Goal: Find specific page/section: Find specific page/section

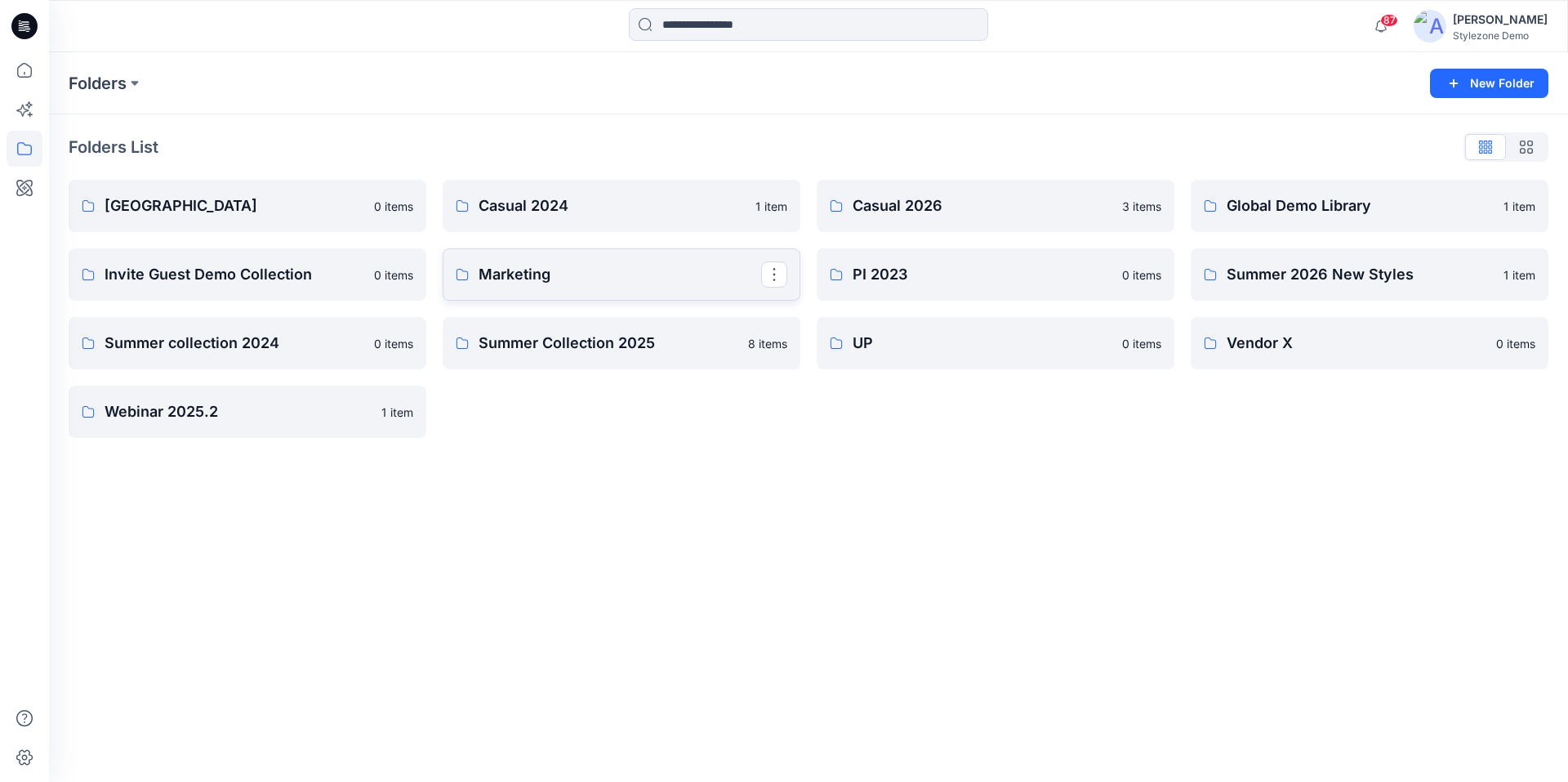
click at [530, 276] on p "Marketing" at bounding box center [620, 274] width 283 height 23
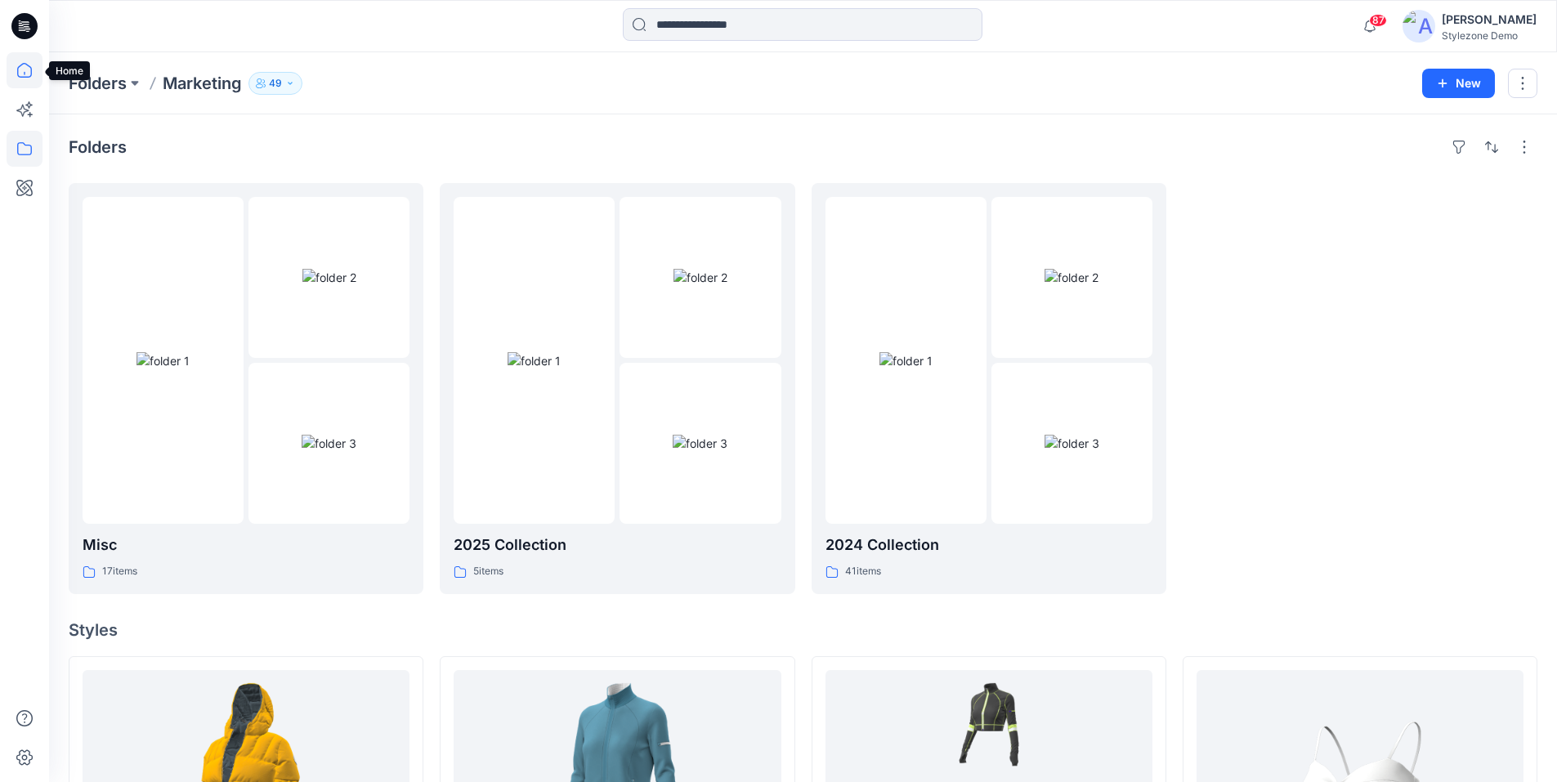
click at [33, 74] on icon at bounding box center [25, 70] width 36 height 36
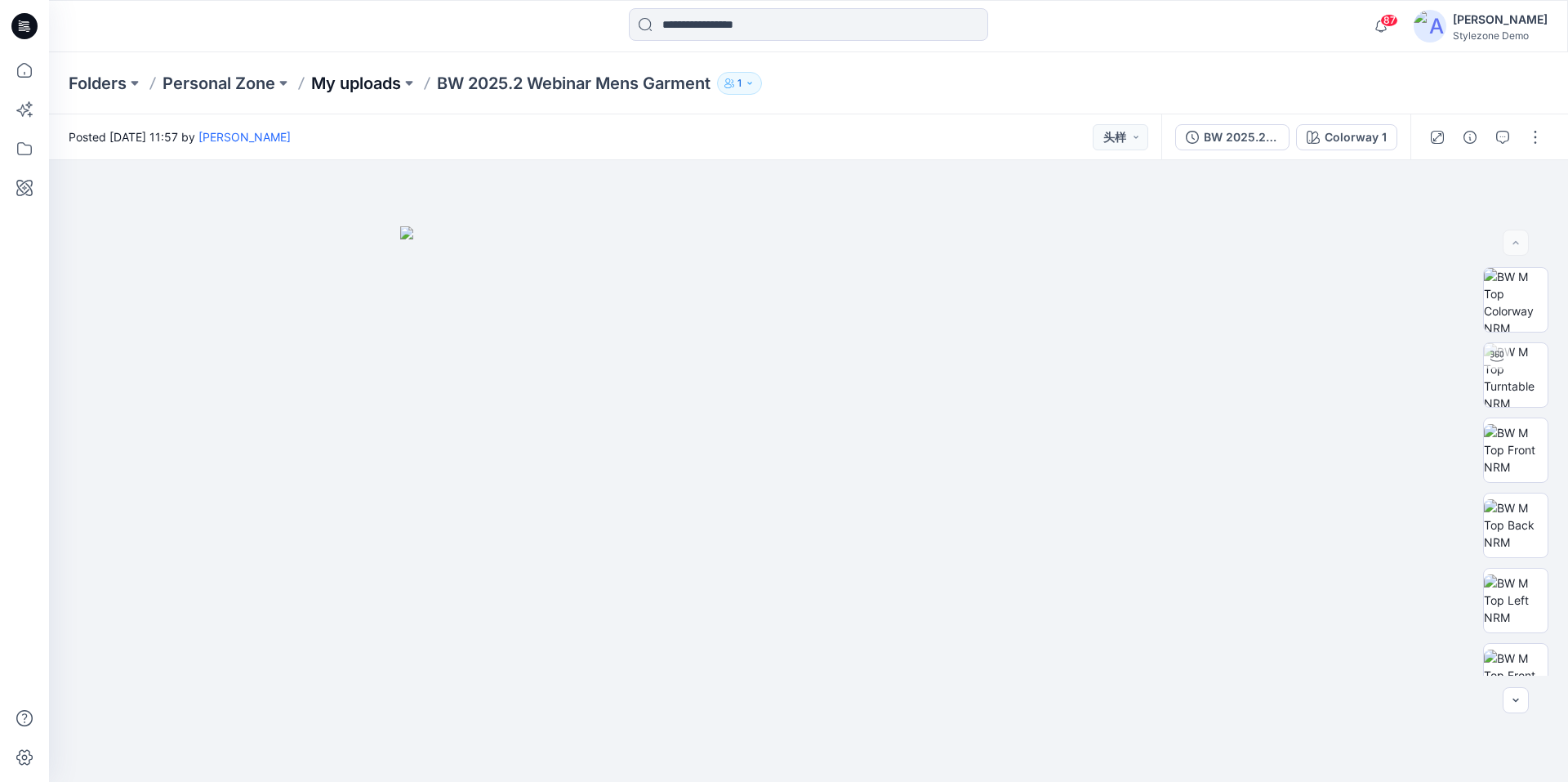
click at [338, 81] on p "My uploads" at bounding box center [356, 83] width 90 height 23
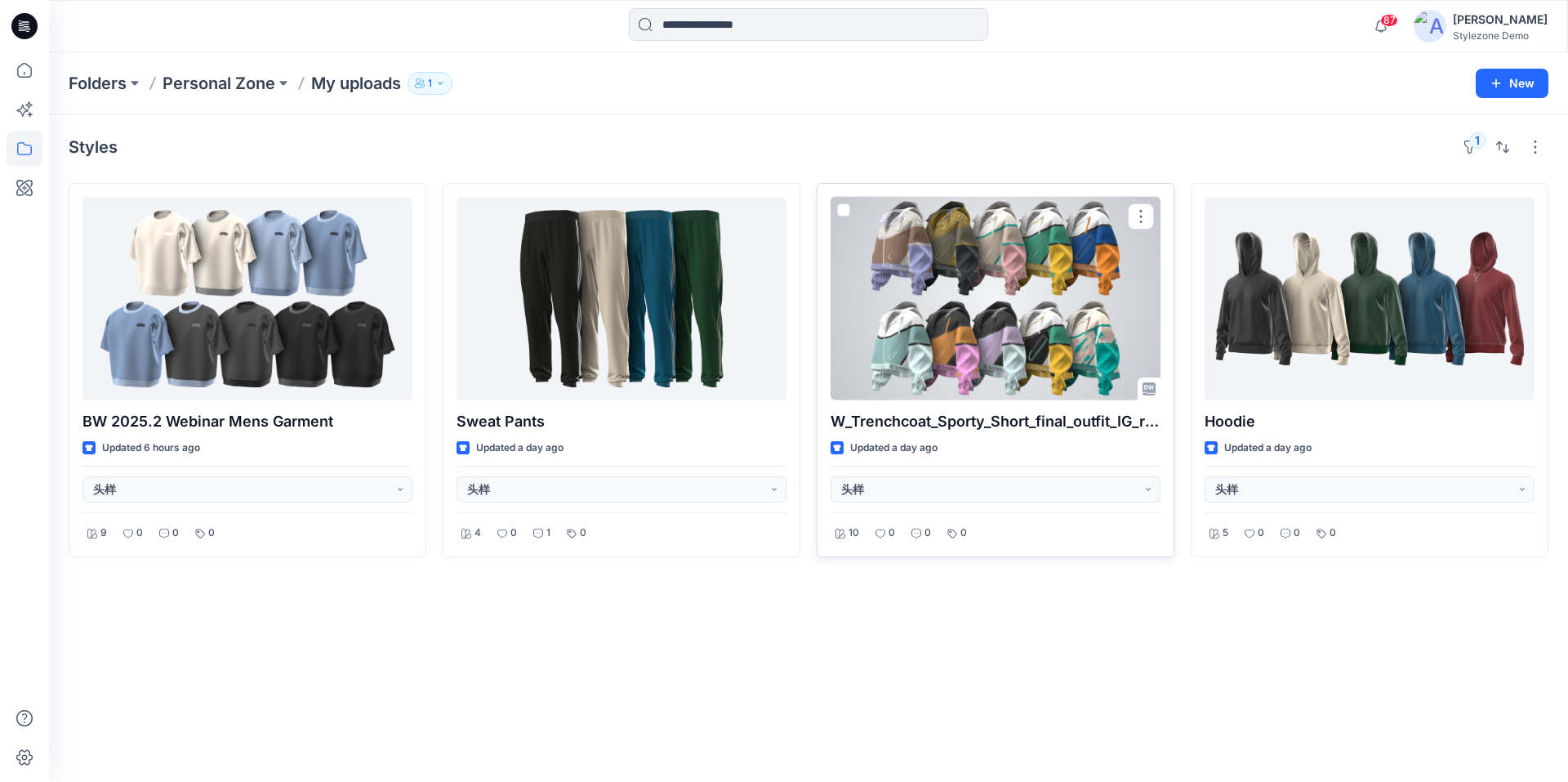
click at [942, 320] on div at bounding box center [995, 299] width 330 height 204
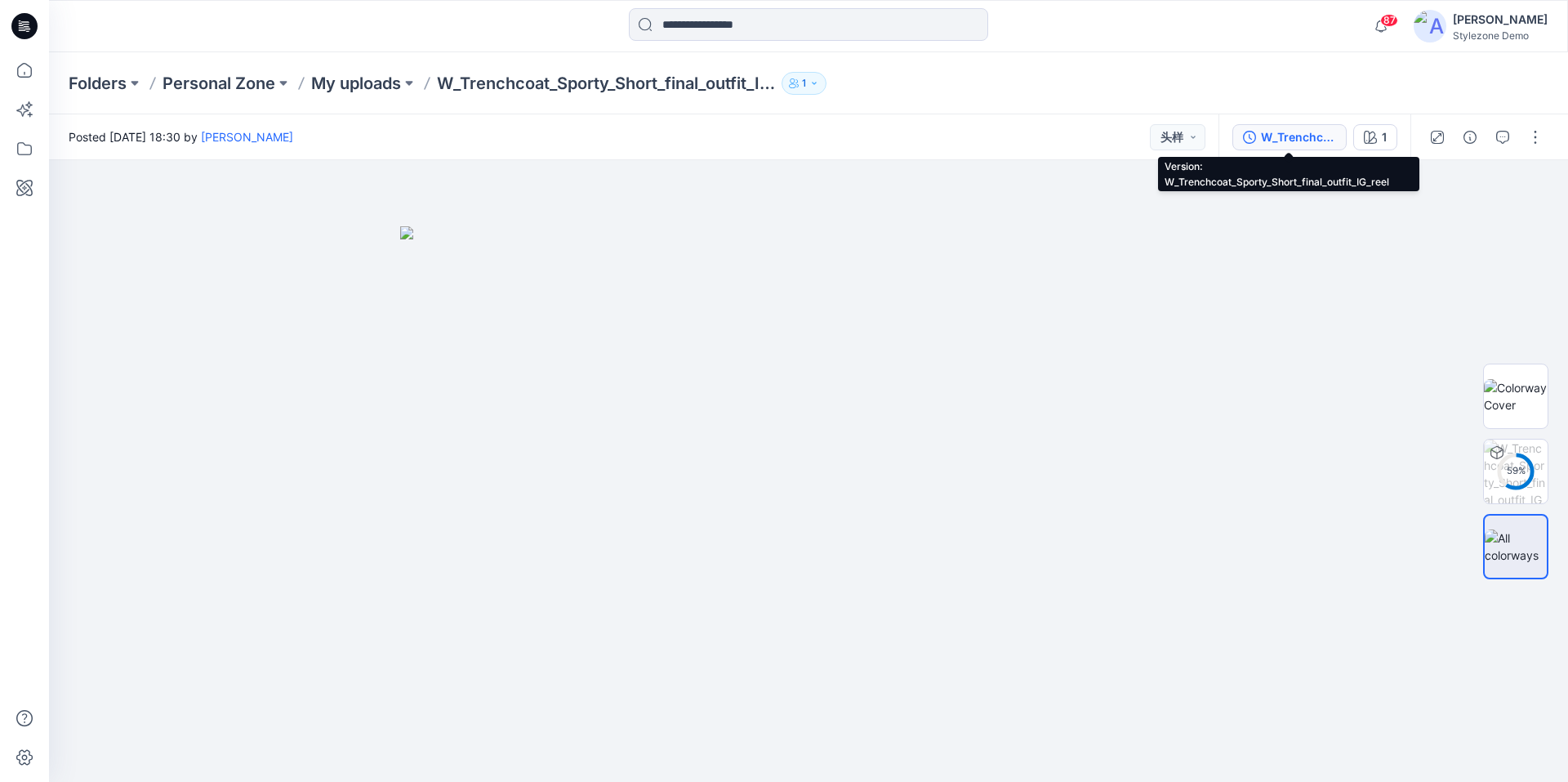
click at [1284, 145] on div "W_Trenchcoat_Sporty_Short_final_outfit_IG_reel" at bounding box center [1298, 137] width 75 height 18
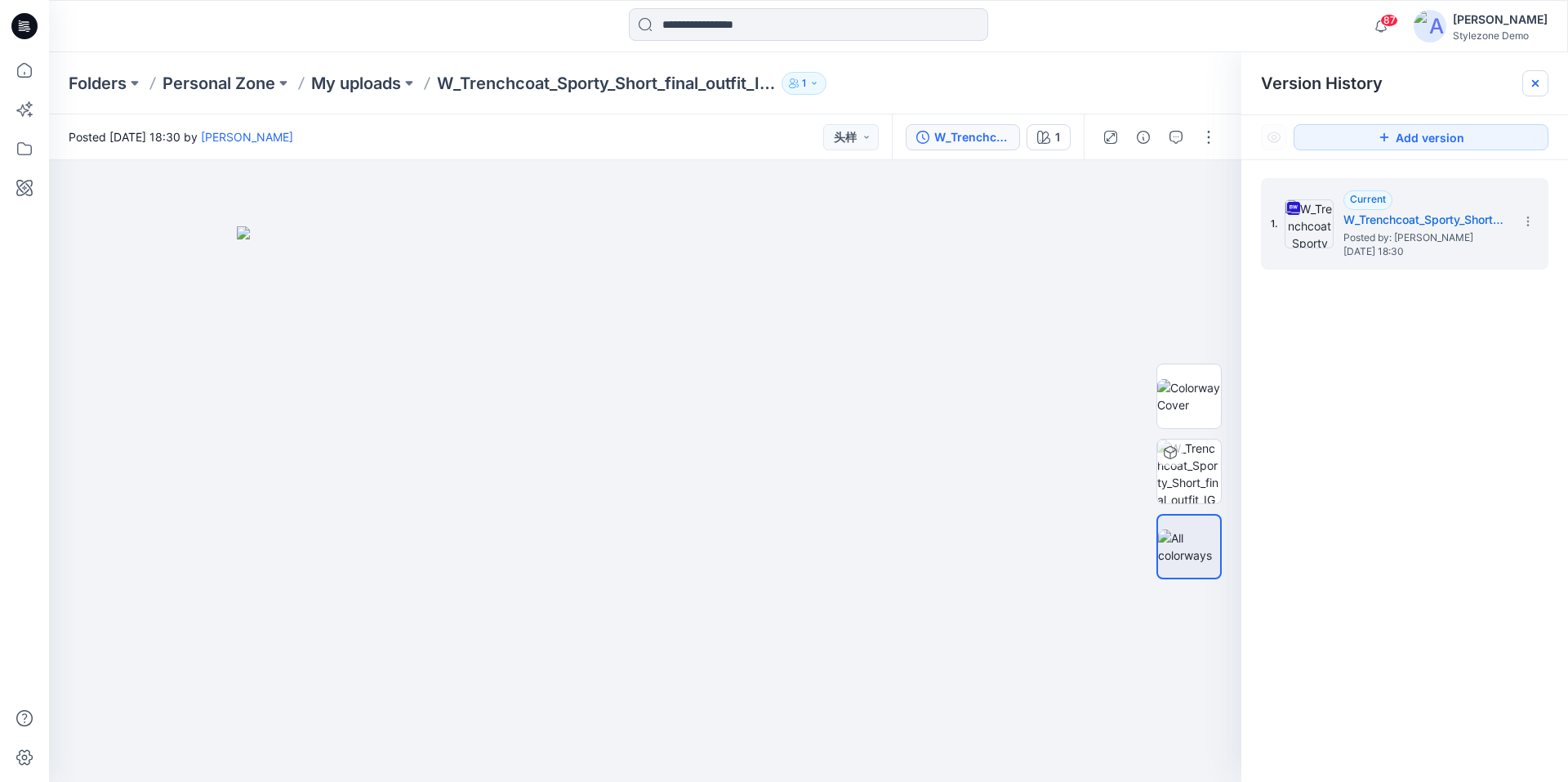
click at [1528, 84] on div at bounding box center [1536, 83] width 26 height 26
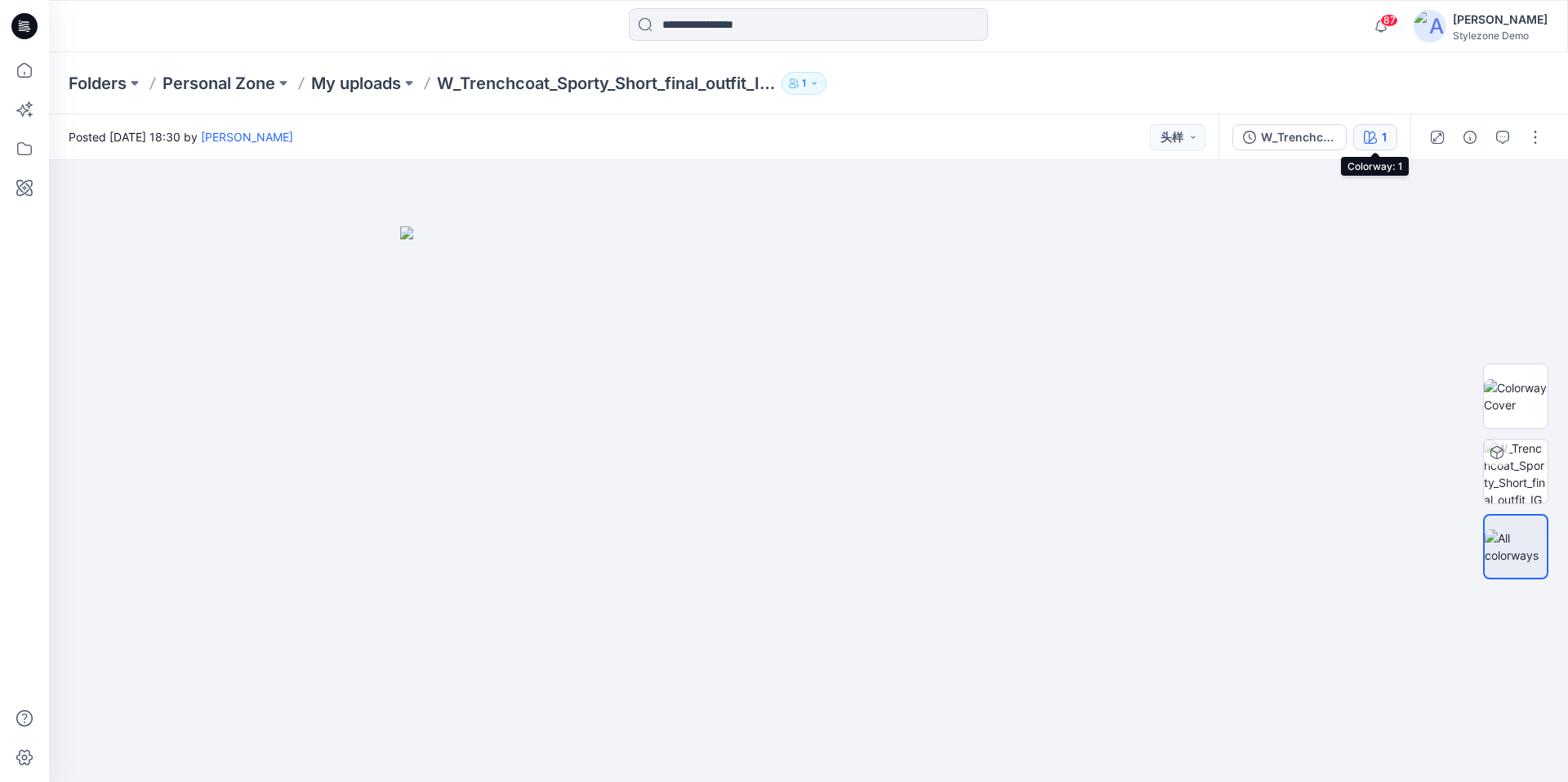
click at [1386, 143] on div "1" at bounding box center [1384, 137] width 5 height 18
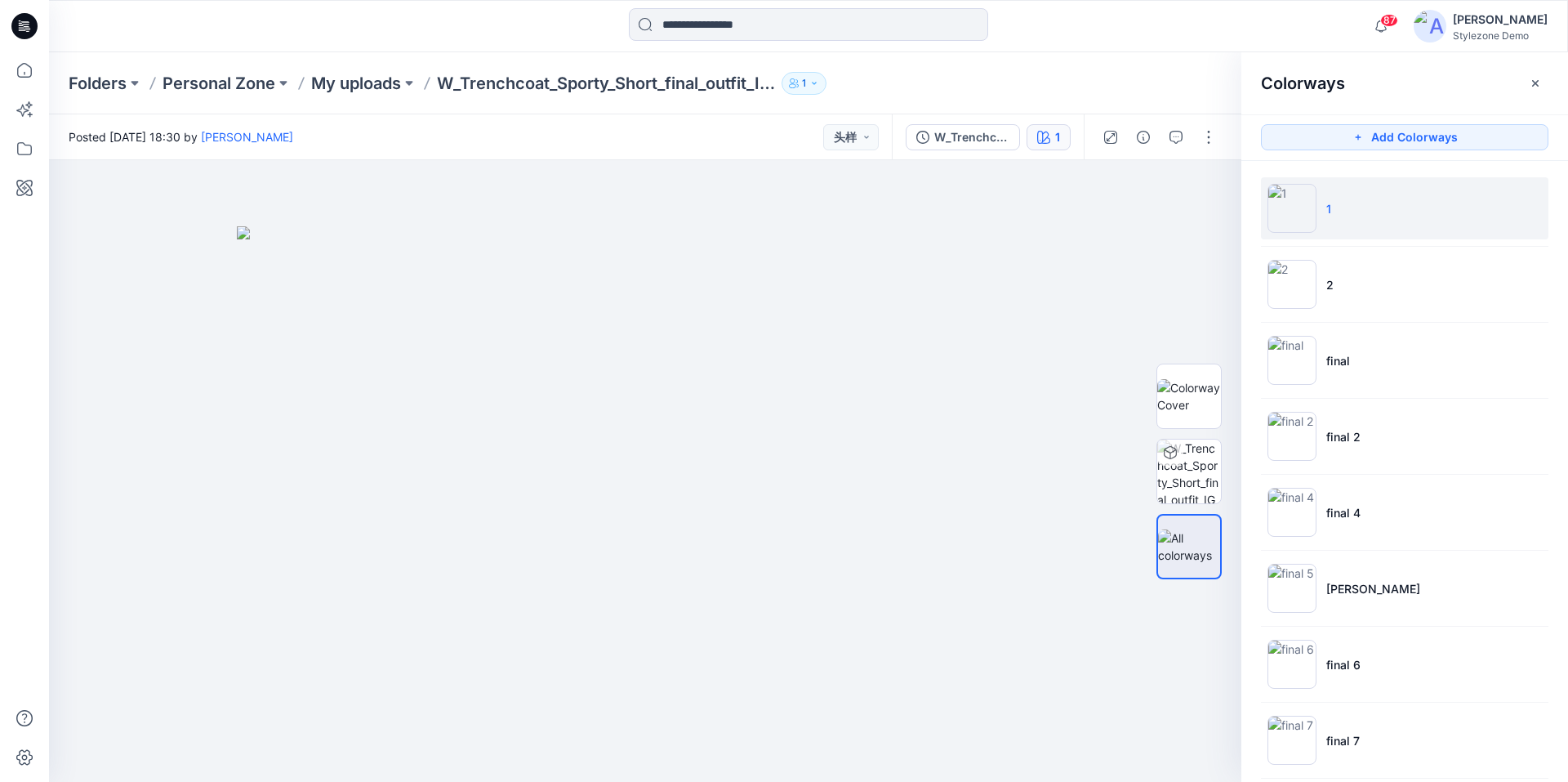
click at [1346, 226] on li "1" at bounding box center [1405, 208] width 288 height 62
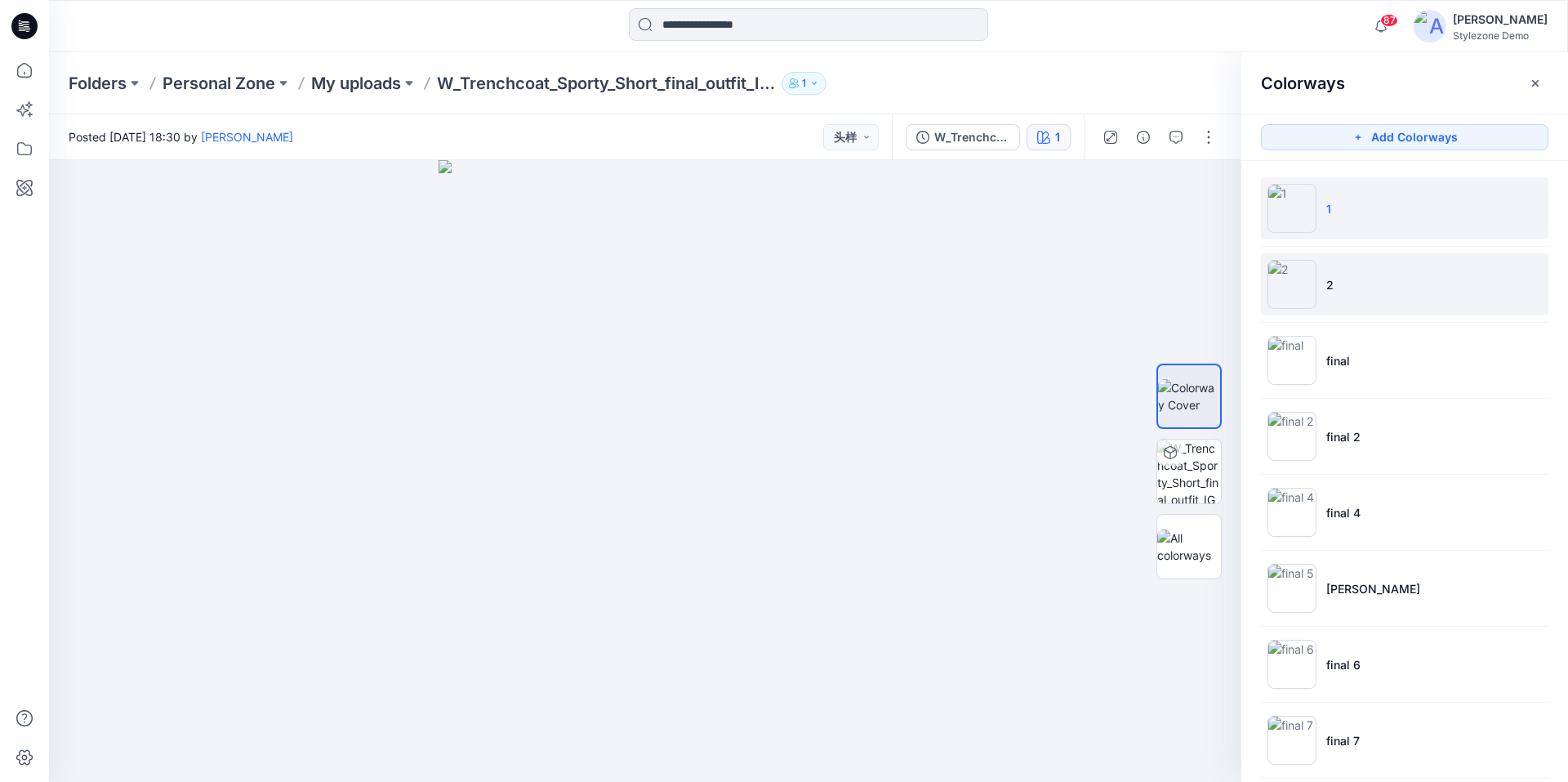
click at [1336, 297] on li "2" at bounding box center [1405, 284] width 288 height 62
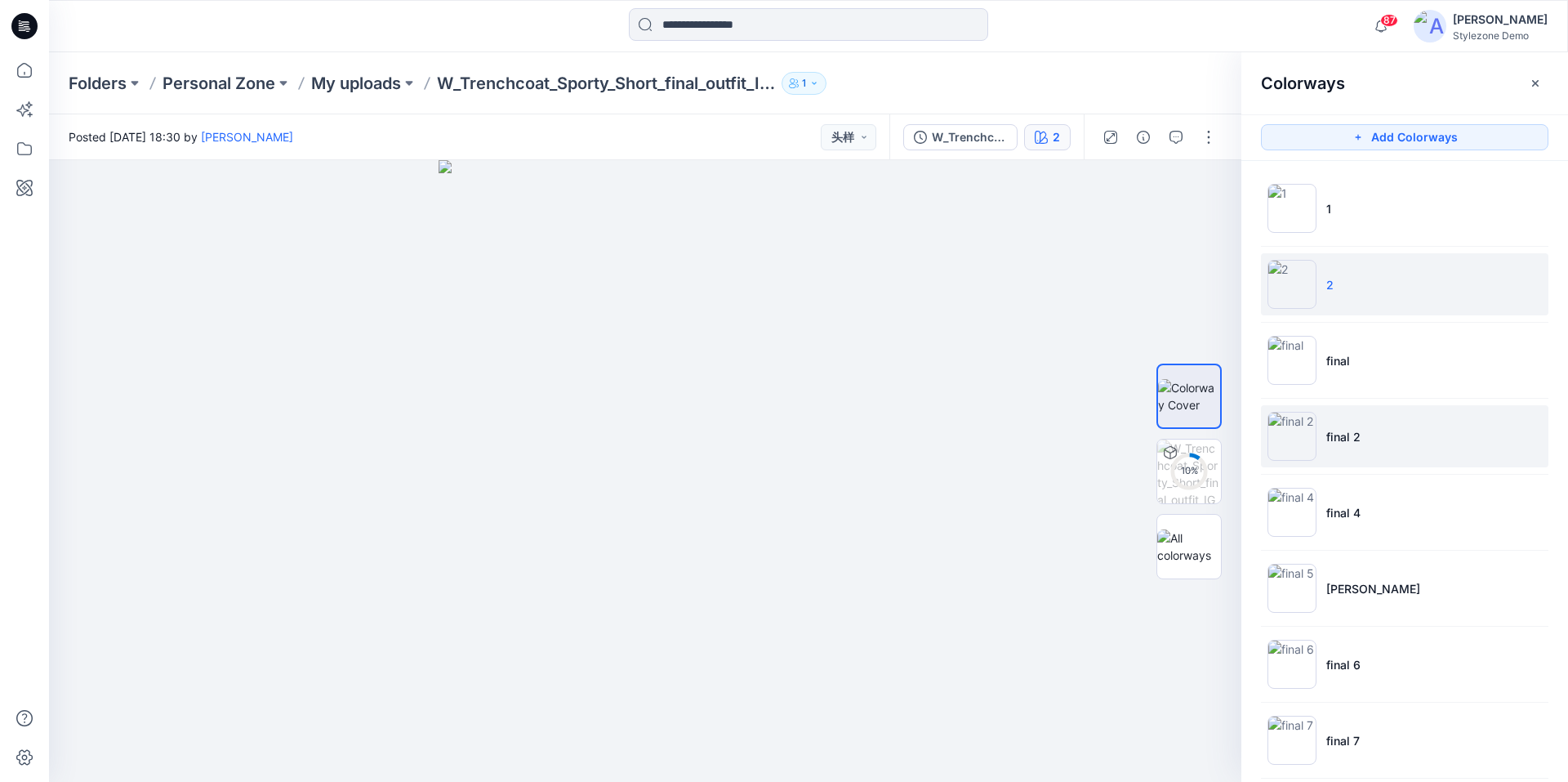
click at [1340, 424] on li "final 2" at bounding box center [1405, 436] width 288 height 62
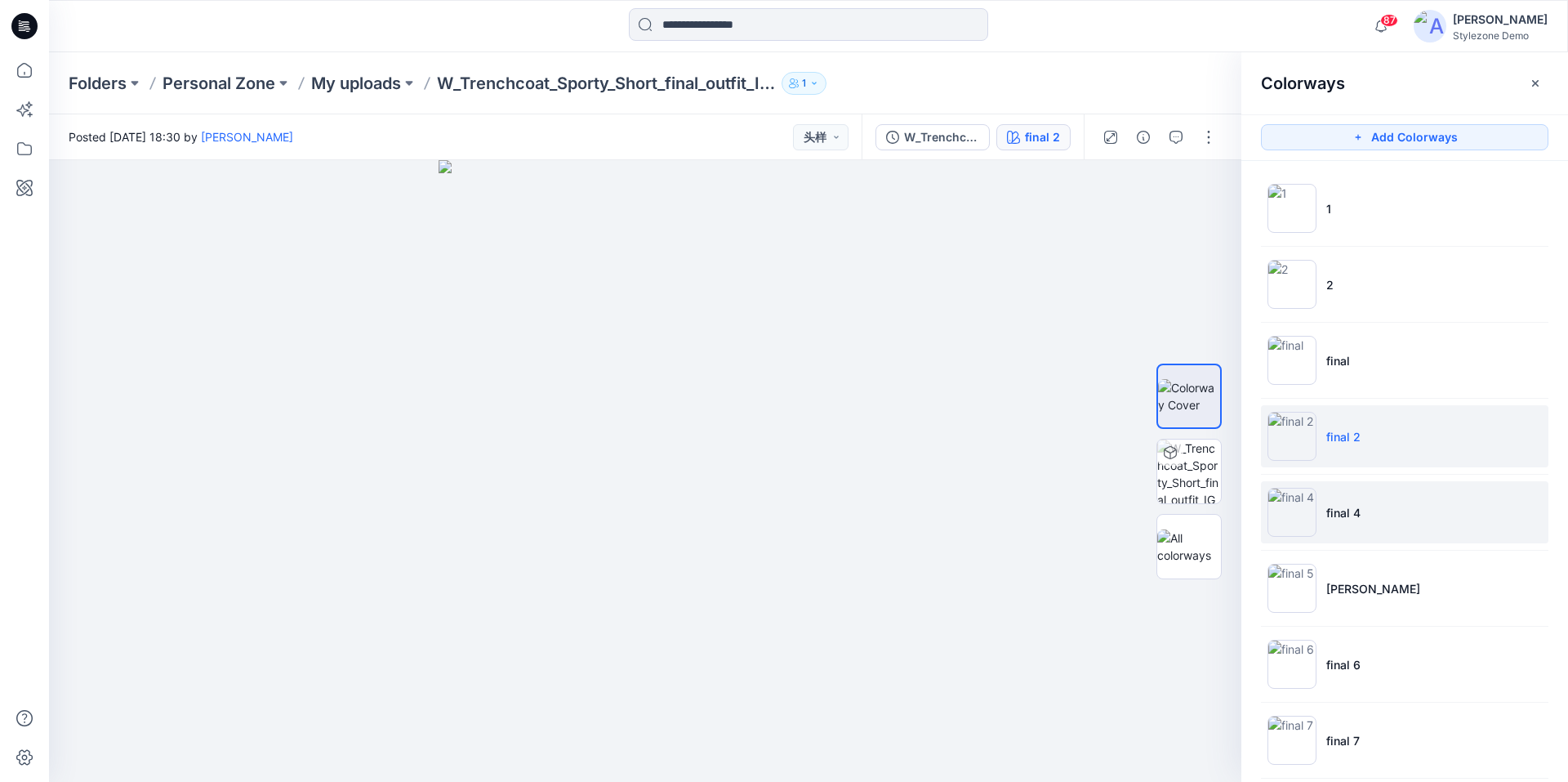
click at [1348, 514] on p "final 4" at bounding box center [1344, 512] width 34 height 17
click at [1539, 82] on icon "button" at bounding box center [1535, 83] width 13 height 13
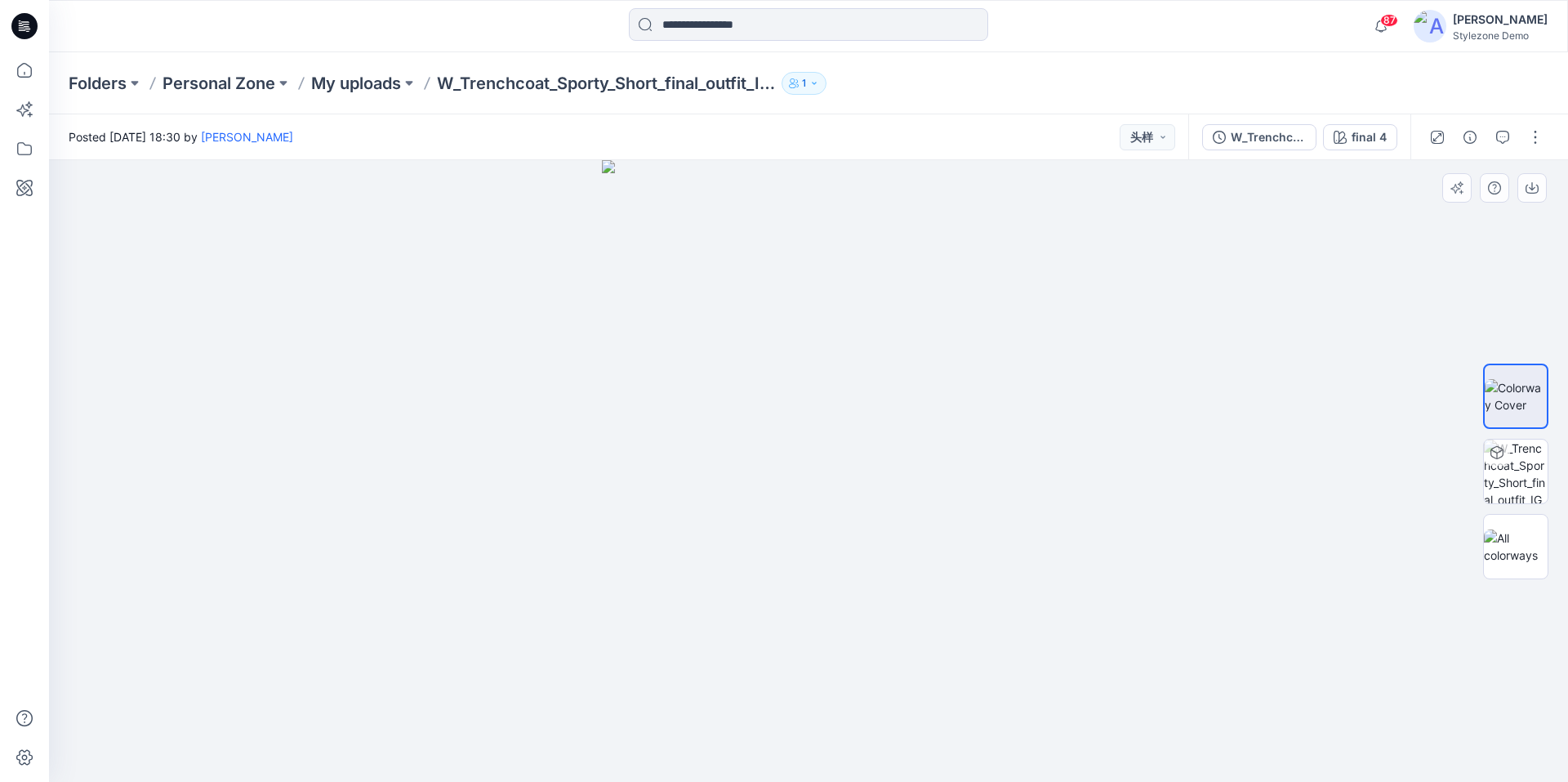
click at [1367, 350] on div at bounding box center [808, 471] width 1519 height 622
click at [1367, 212] on div at bounding box center [808, 471] width 1519 height 622
click at [1428, 295] on div at bounding box center [808, 471] width 1519 height 622
click at [1278, 146] on button "W_Trenchcoat_Sporty_Short_final_outfit_IG_reel" at bounding box center [1259, 137] width 114 height 26
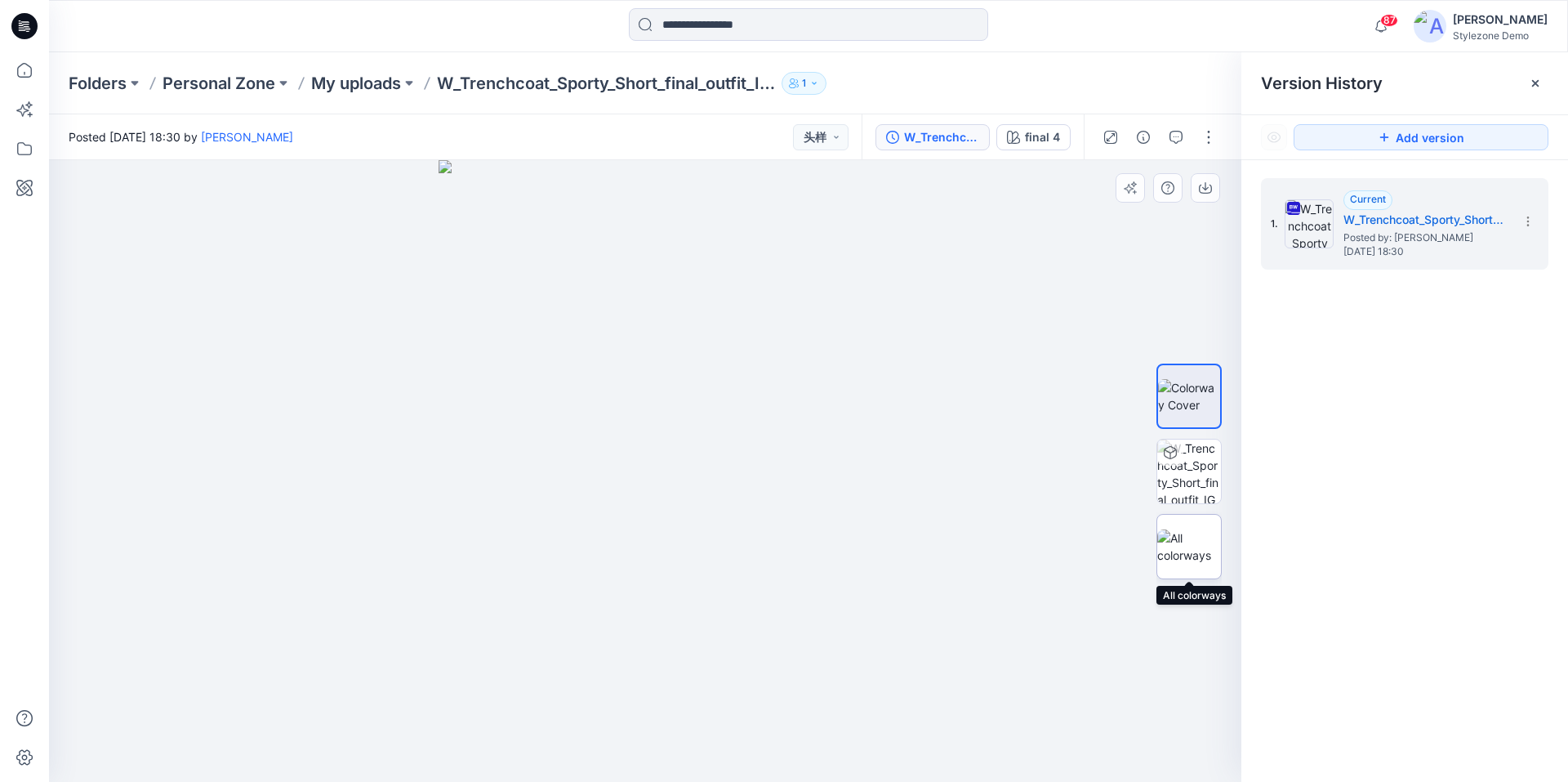
click at [1191, 554] on img at bounding box center [1189, 547] width 64 height 34
click at [1080, 459] on div at bounding box center [645, 471] width 1192 height 622
click at [1121, 321] on div at bounding box center [645, 471] width 1192 height 622
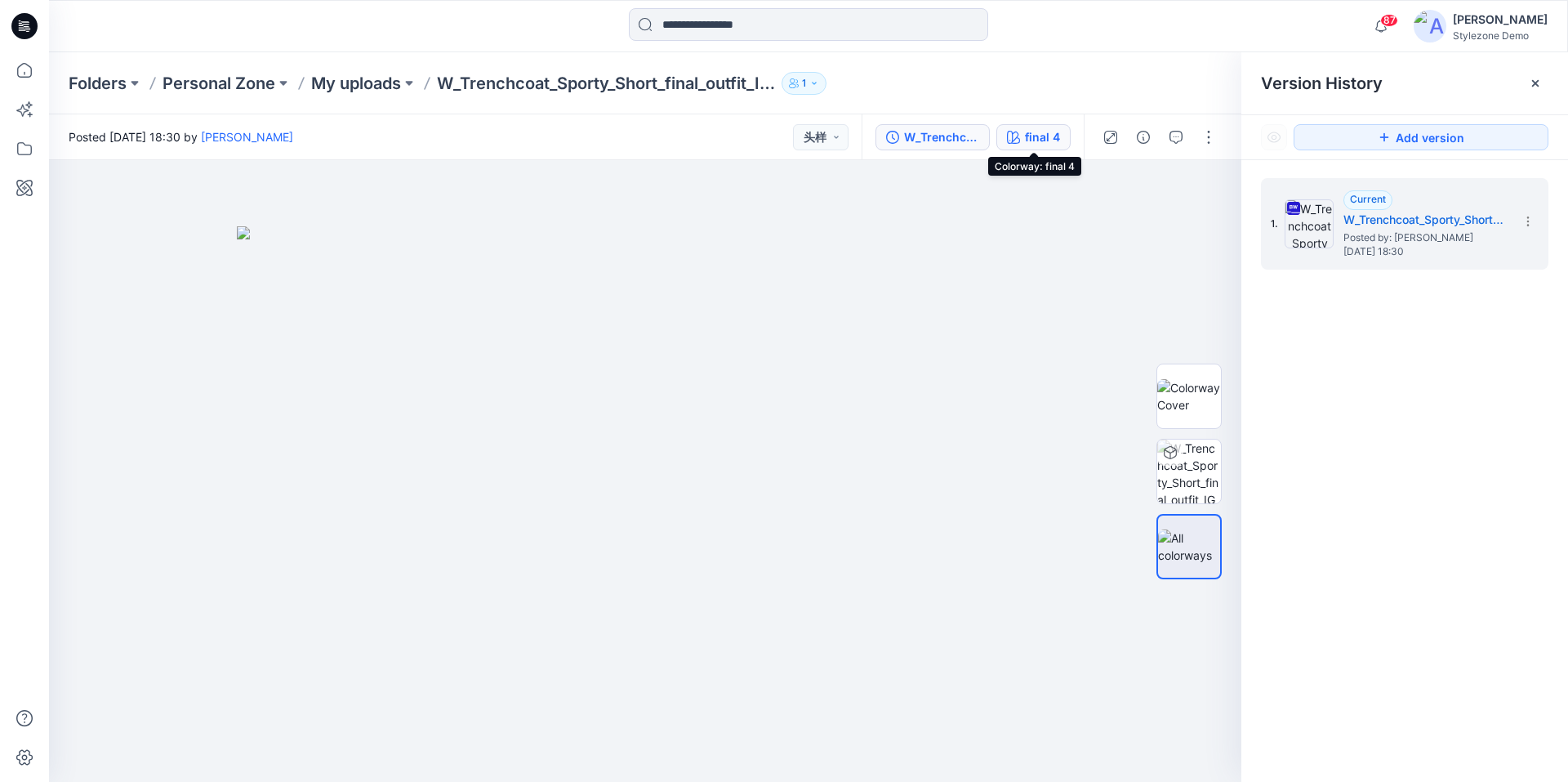
click at [1049, 139] on div "final 4" at bounding box center [1042, 137] width 35 height 18
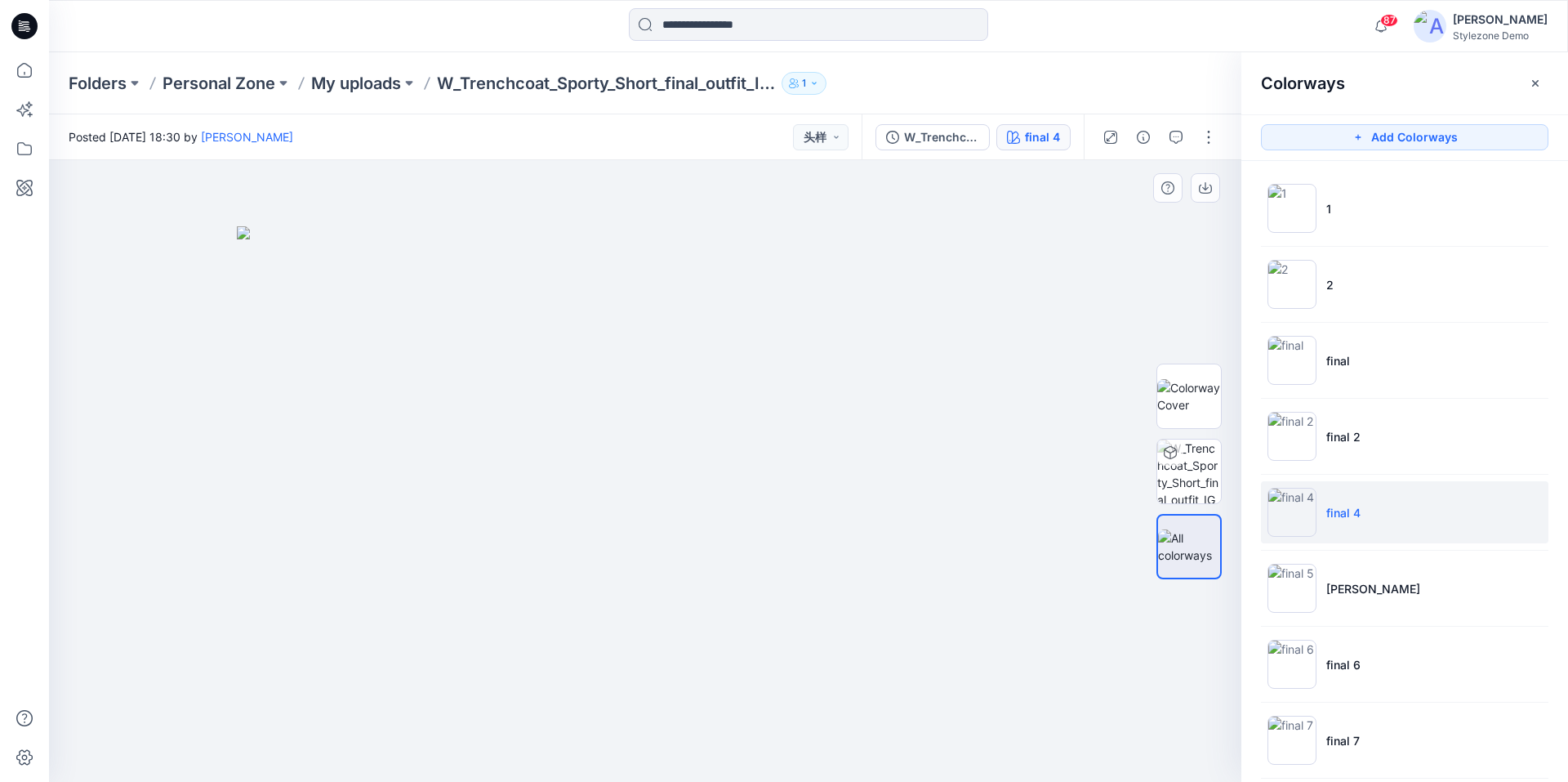
click at [1168, 261] on div at bounding box center [645, 471] width 1192 height 622
click at [1306, 219] on img at bounding box center [1292, 208] width 49 height 49
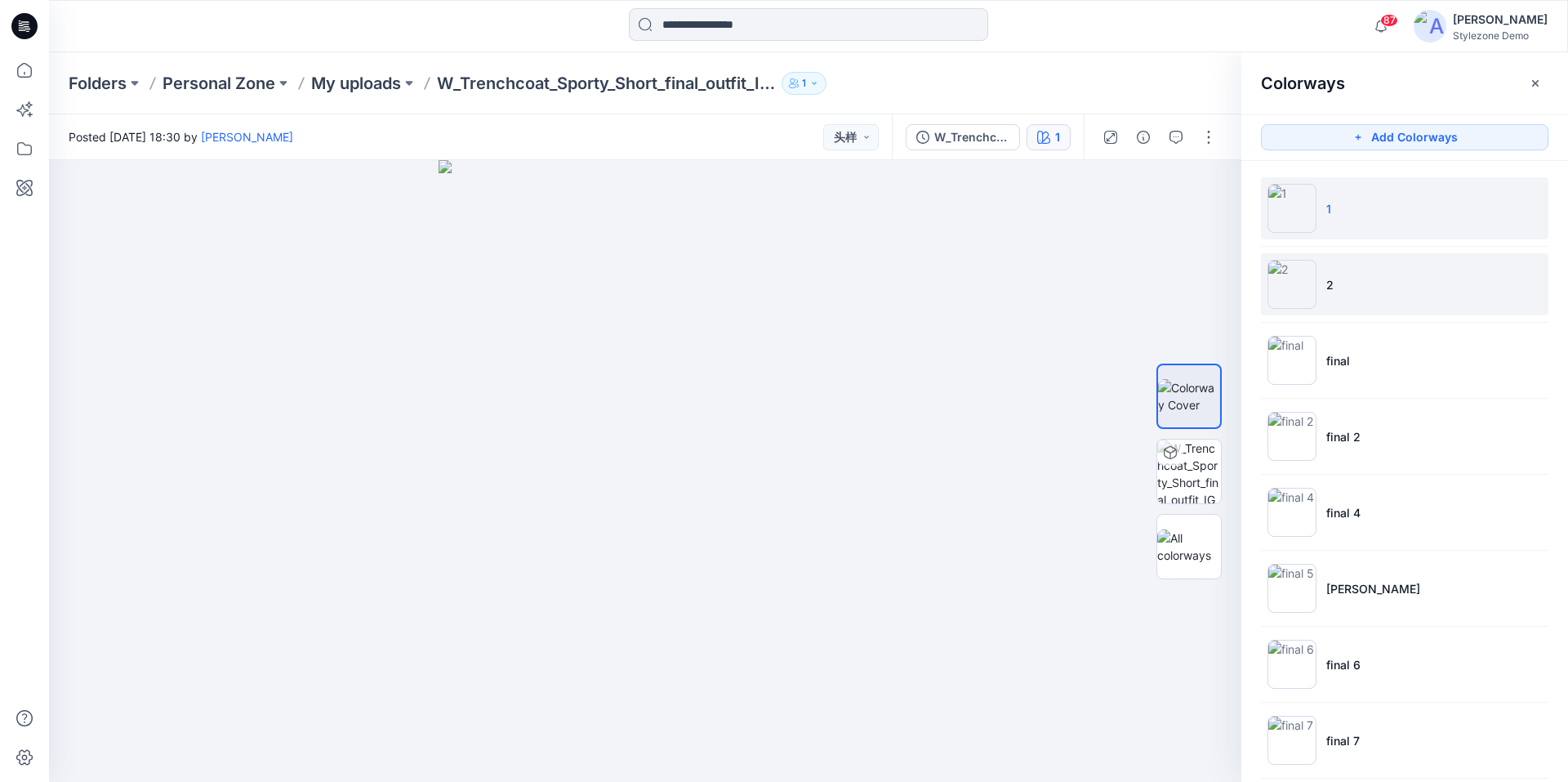
click at [1301, 275] on img at bounding box center [1292, 284] width 49 height 49
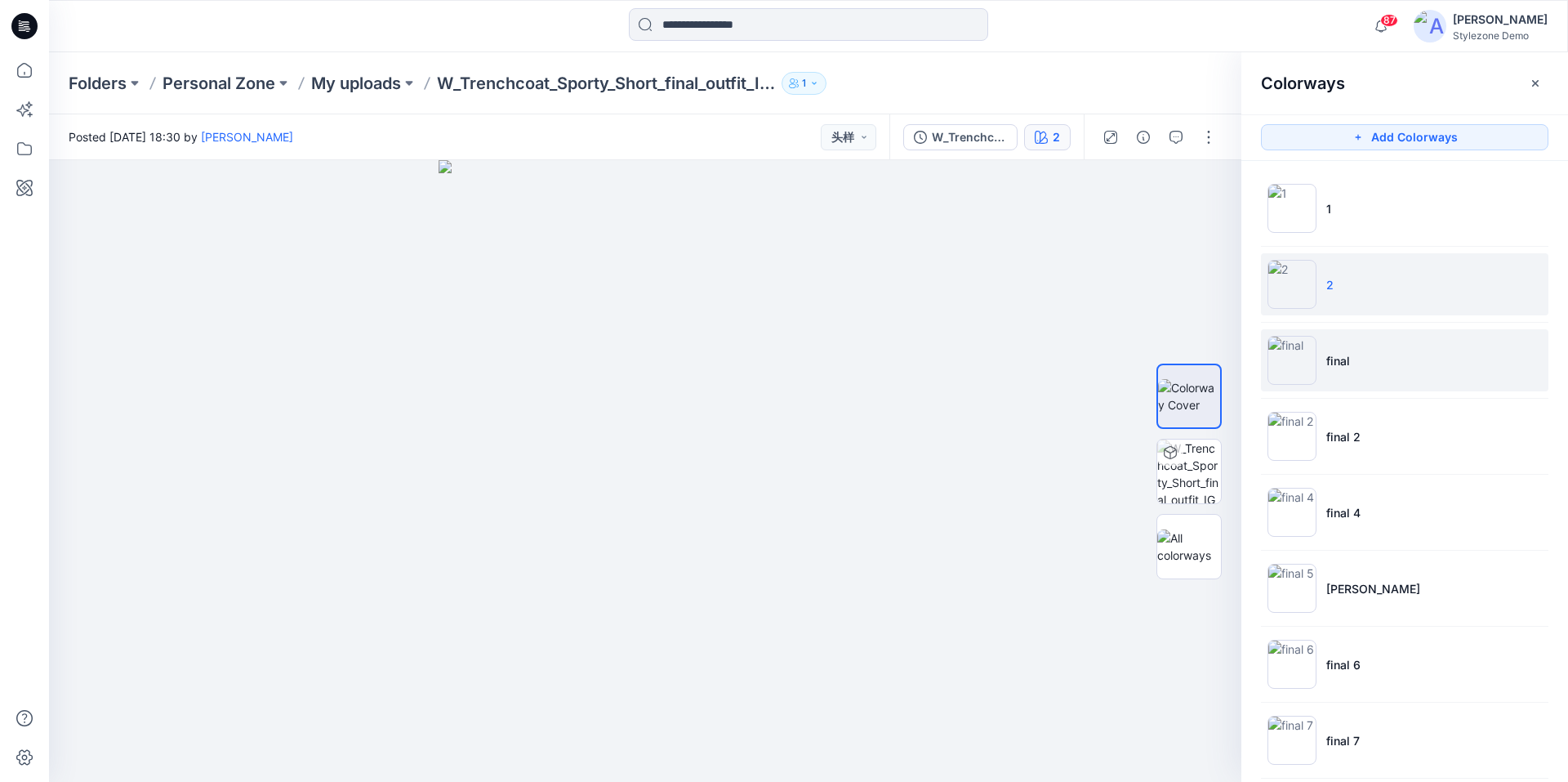
click at [1295, 353] on img at bounding box center [1292, 360] width 49 height 49
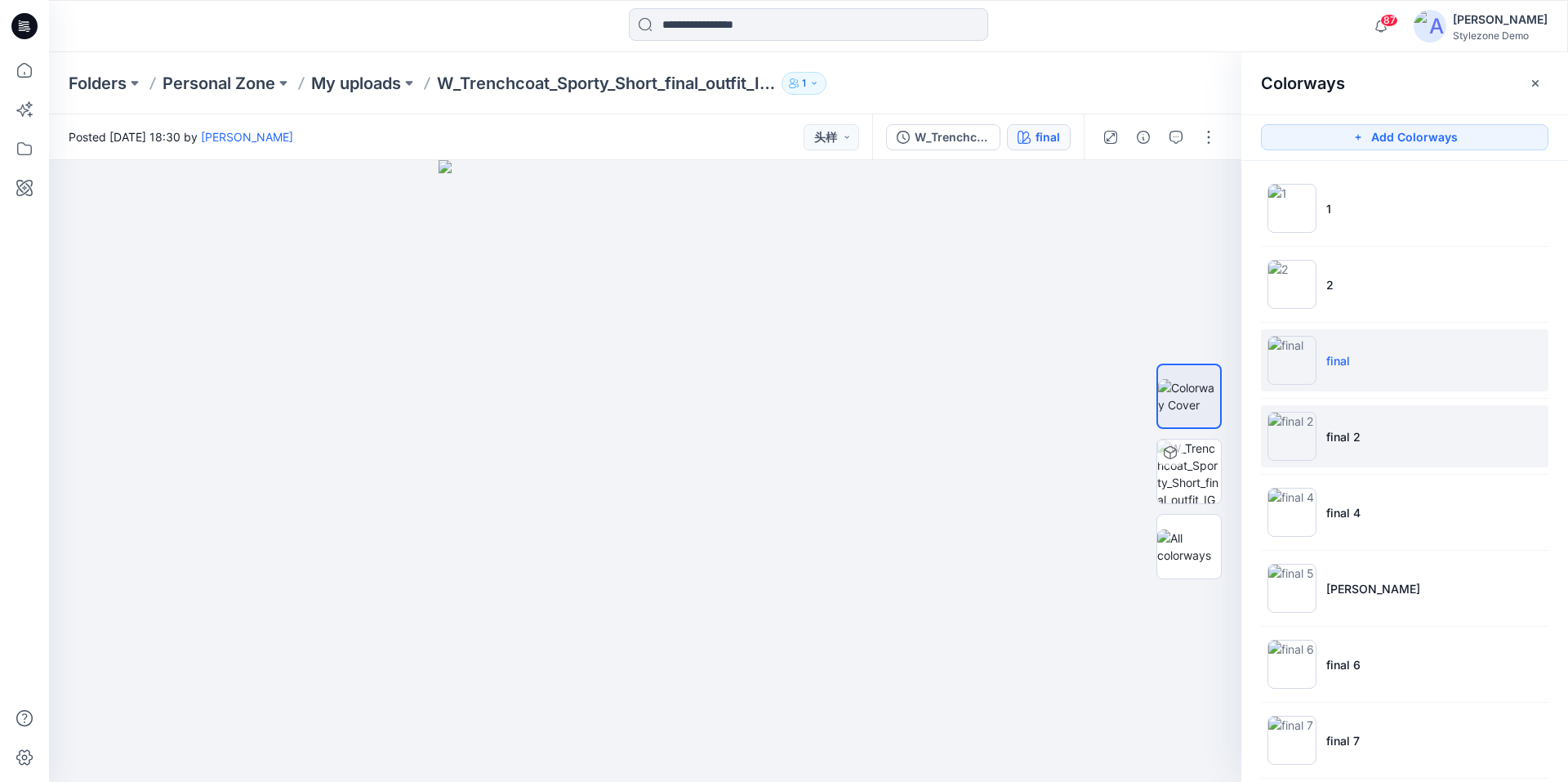
click at [1291, 430] on img at bounding box center [1292, 436] width 49 height 49
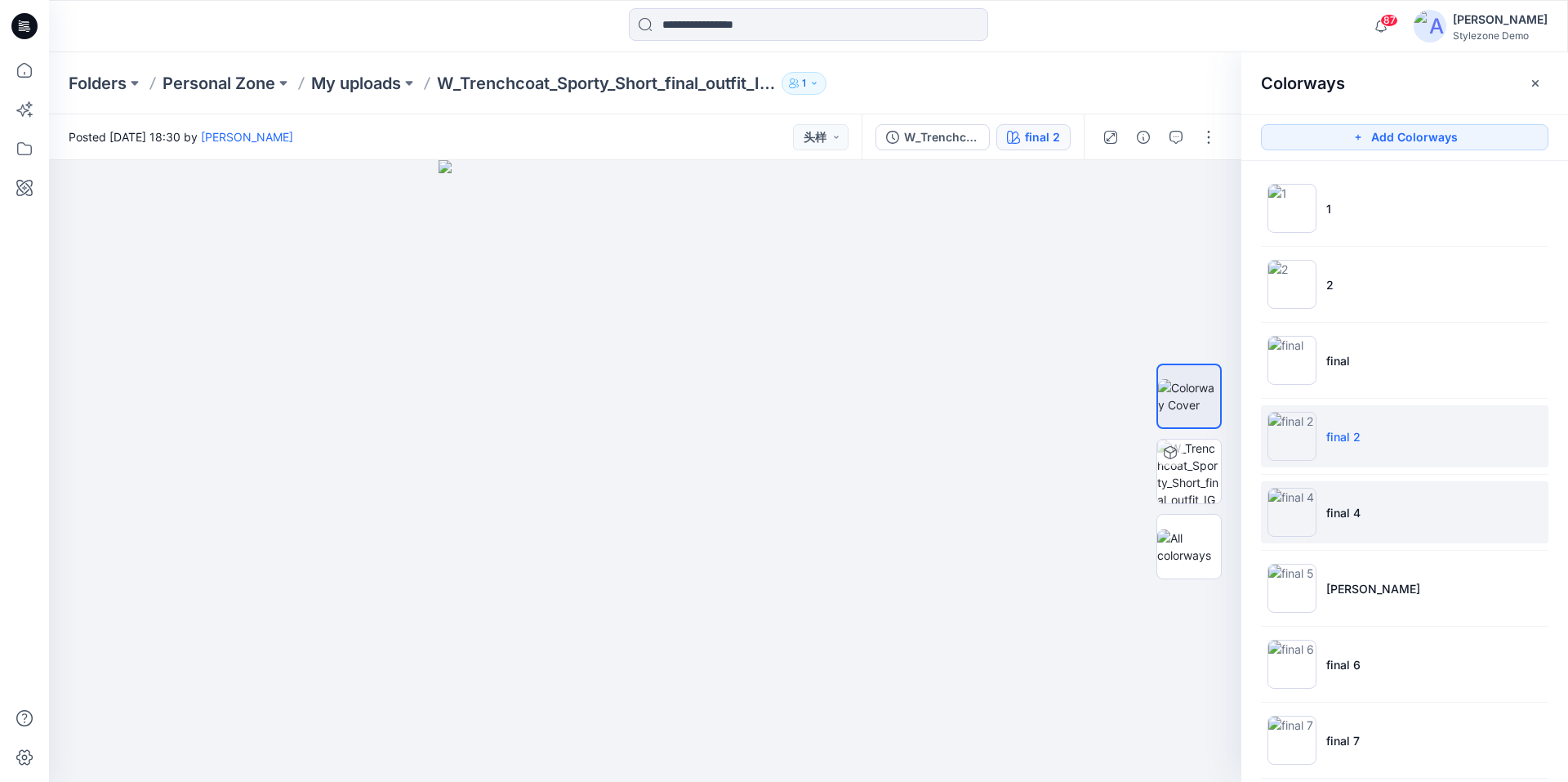
click at [1293, 507] on img at bounding box center [1292, 512] width 49 height 49
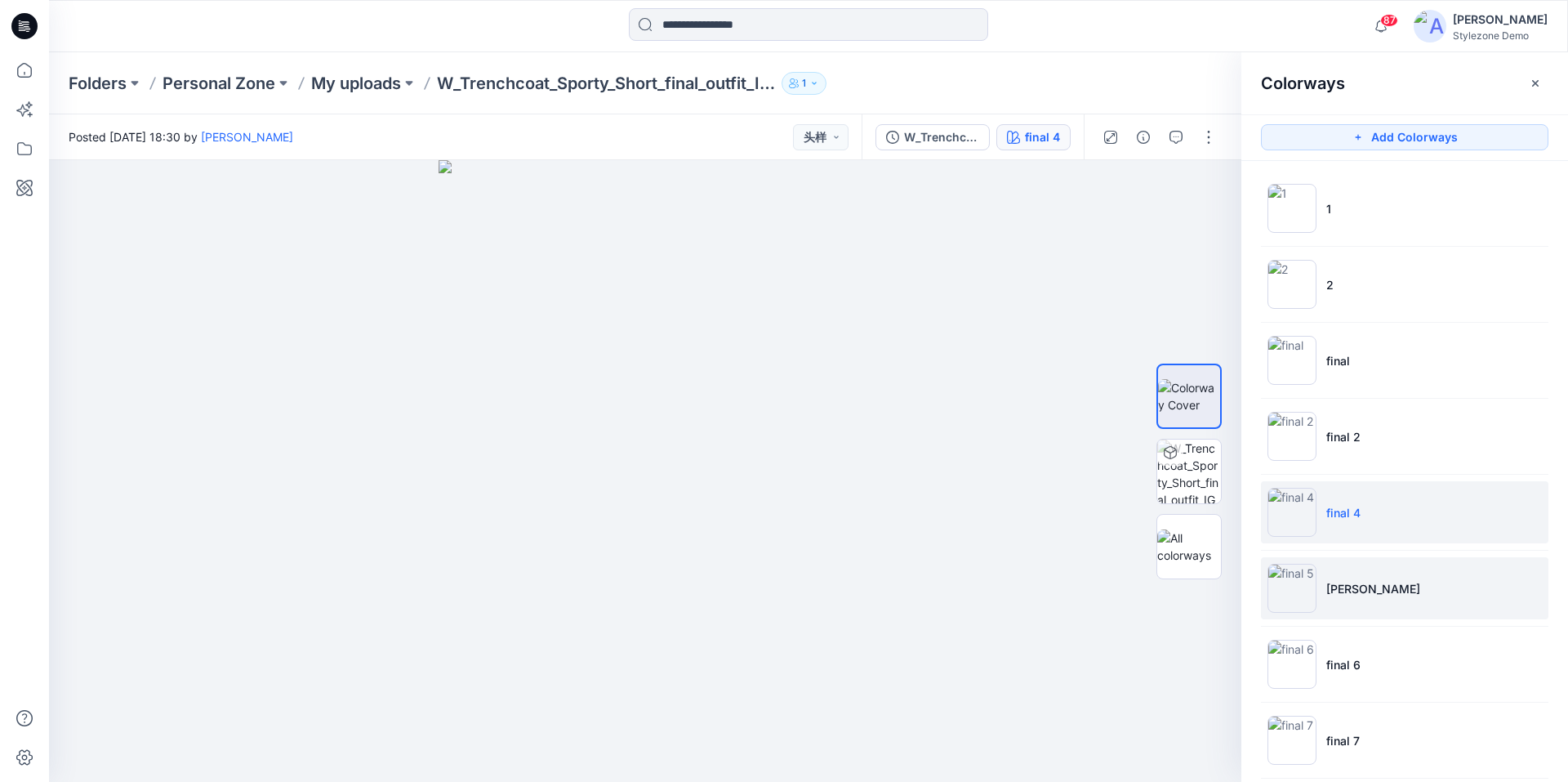
click at [1295, 580] on img at bounding box center [1292, 588] width 49 height 49
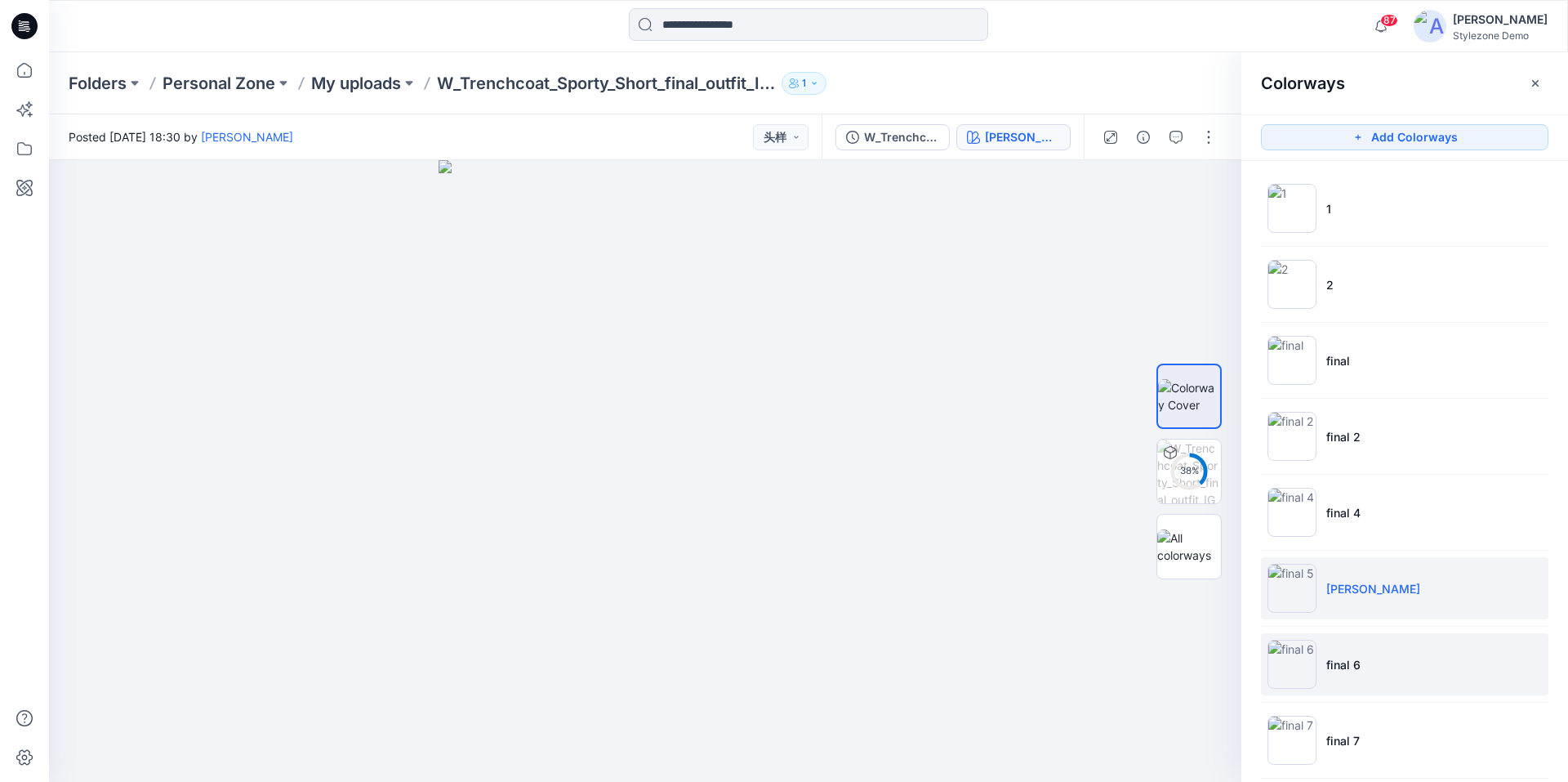
click at [1290, 661] on img at bounding box center [1292, 664] width 49 height 49
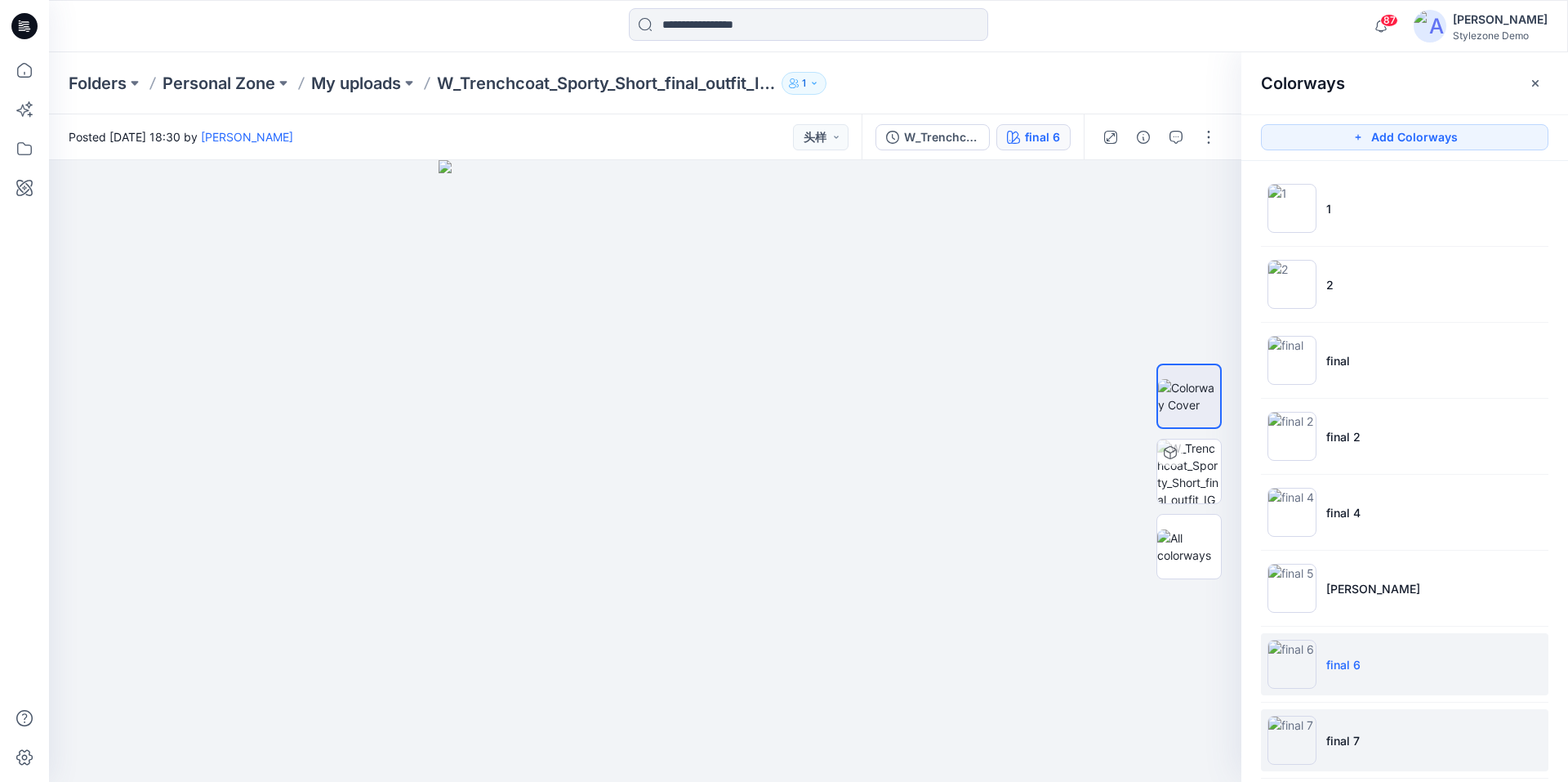
click at [1294, 740] on img at bounding box center [1292, 740] width 49 height 49
click at [381, 90] on p "My uploads" at bounding box center [356, 83] width 90 height 23
